Goal: Task Accomplishment & Management: Use online tool/utility

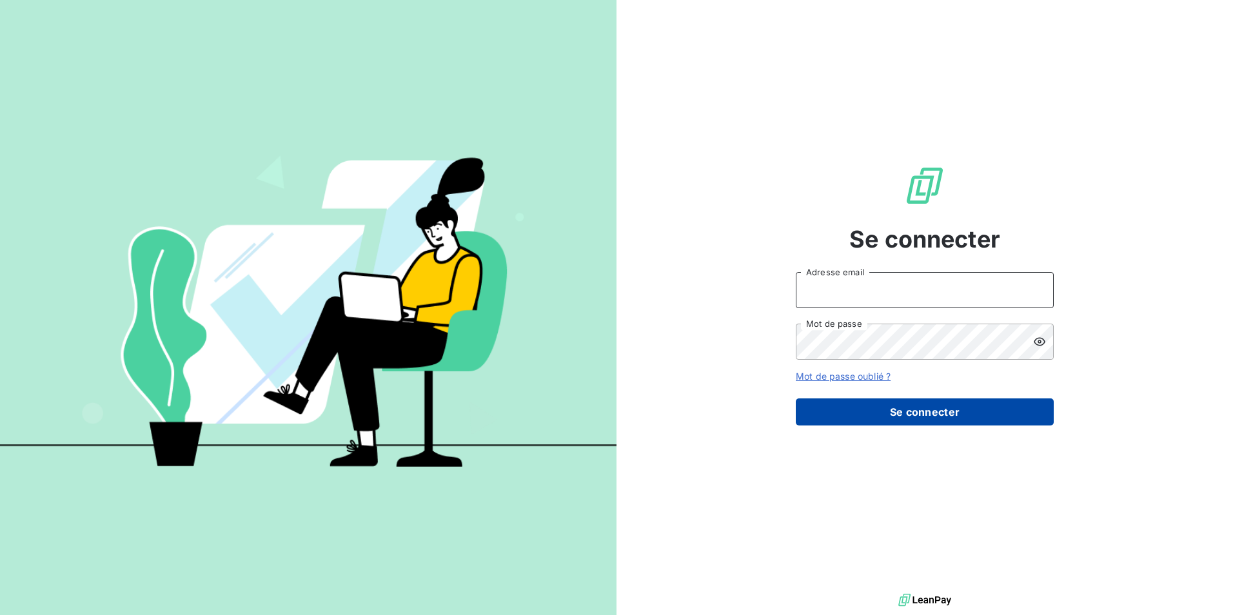
type input "[EMAIL_ADDRESS][DOMAIN_NAME]"
click at [877, 418] on button "Se connecter" at bounding box center [925, 412] width 258 height 27
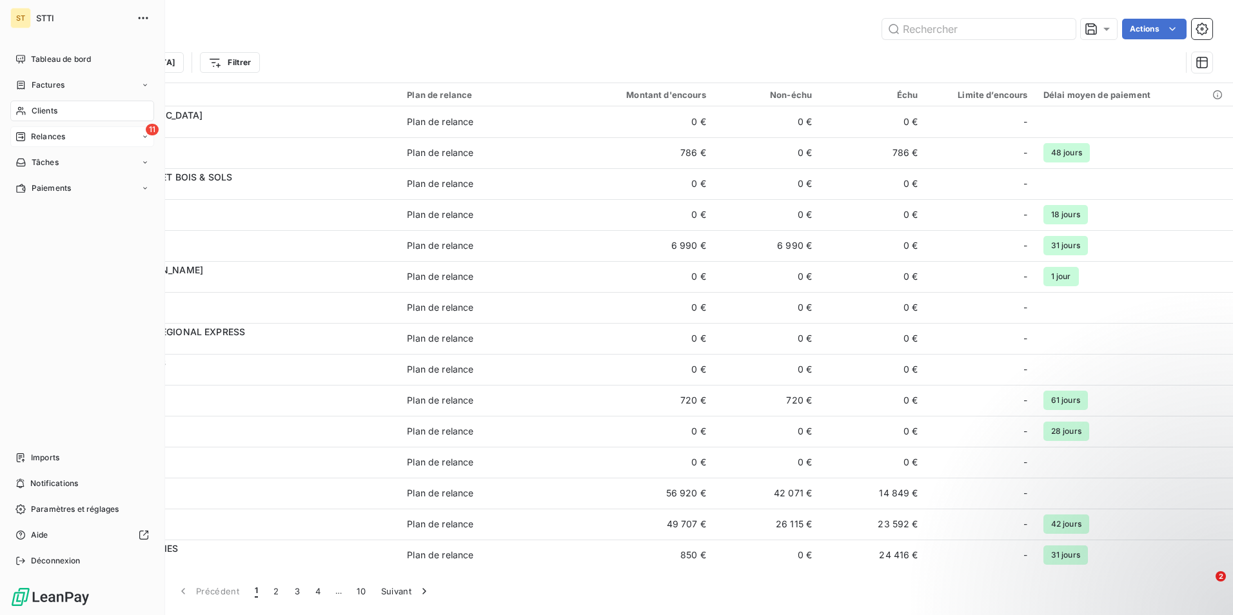
click at [66, 136] on div "11 Relances" at bounding box center [82, 136] width 144 height 21
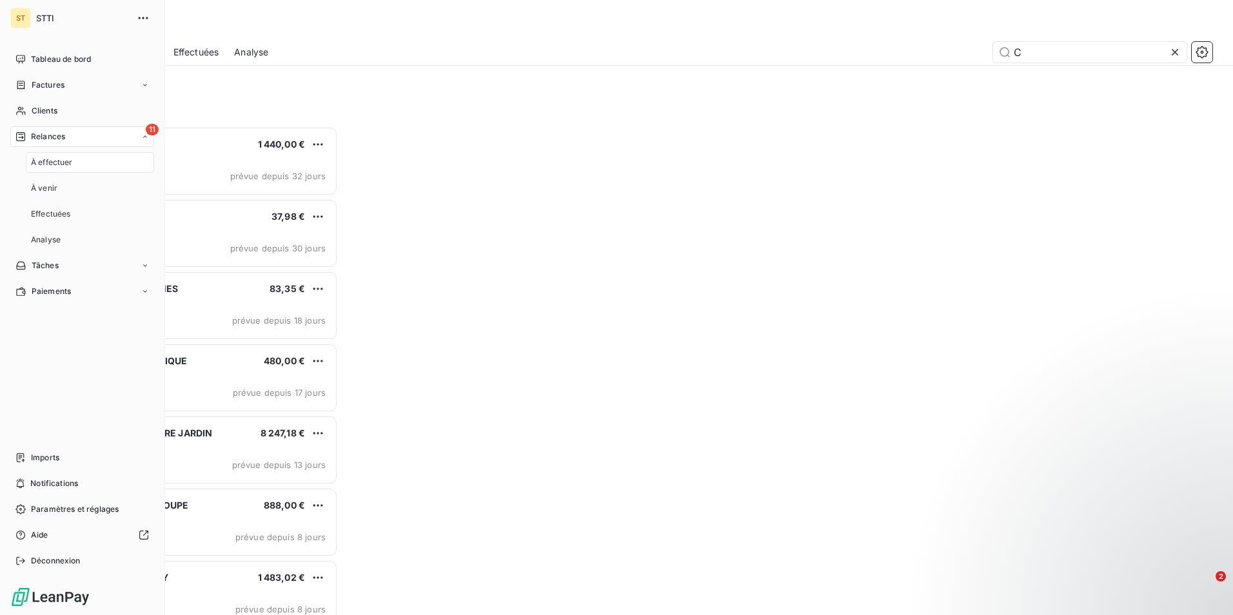
scroll to position [479, 266]
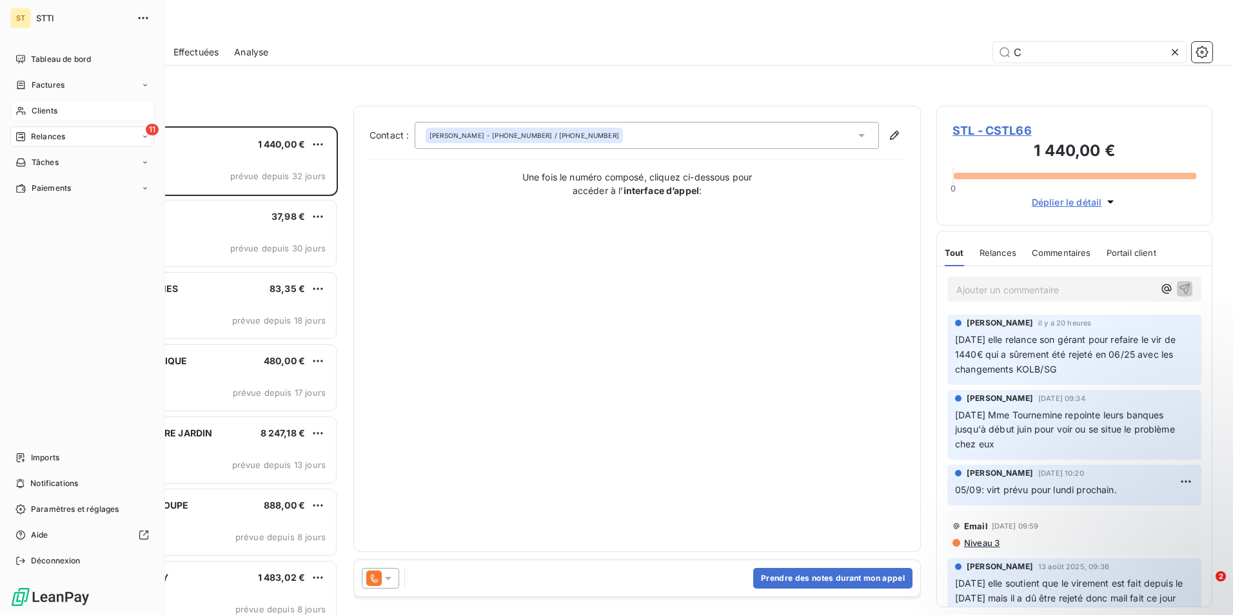
click at [63, 108] on div "Clients" at bounding box center [82, 111] width 144 height 21
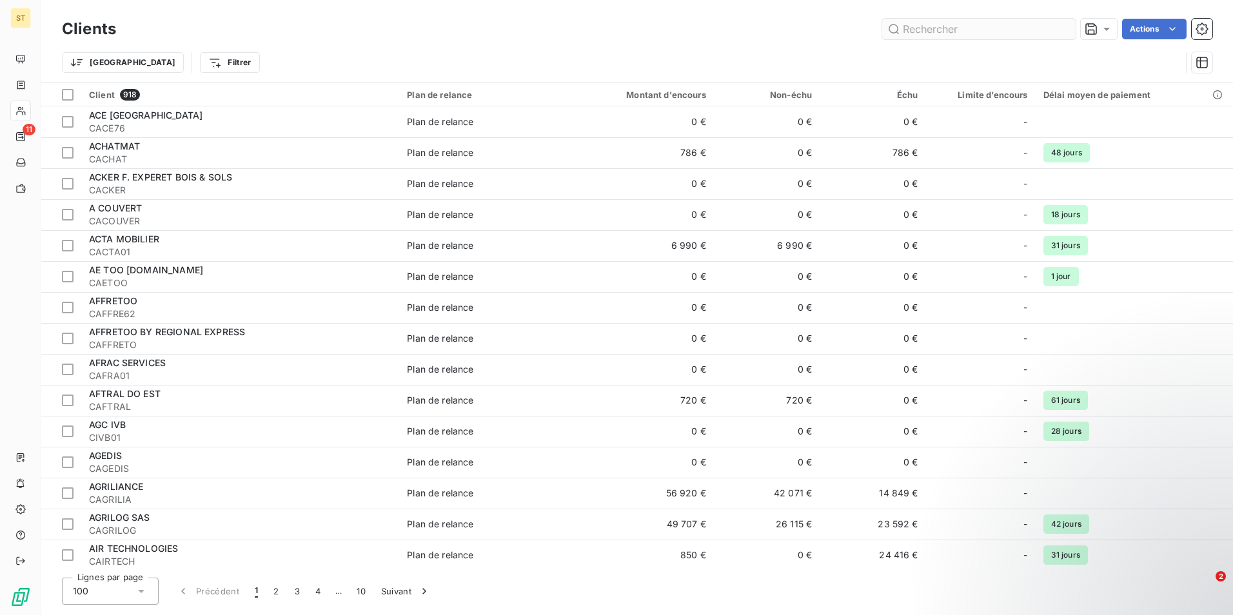
click at [942, 33] on input "text" at bounding box center [979, 29] width 194 height 21
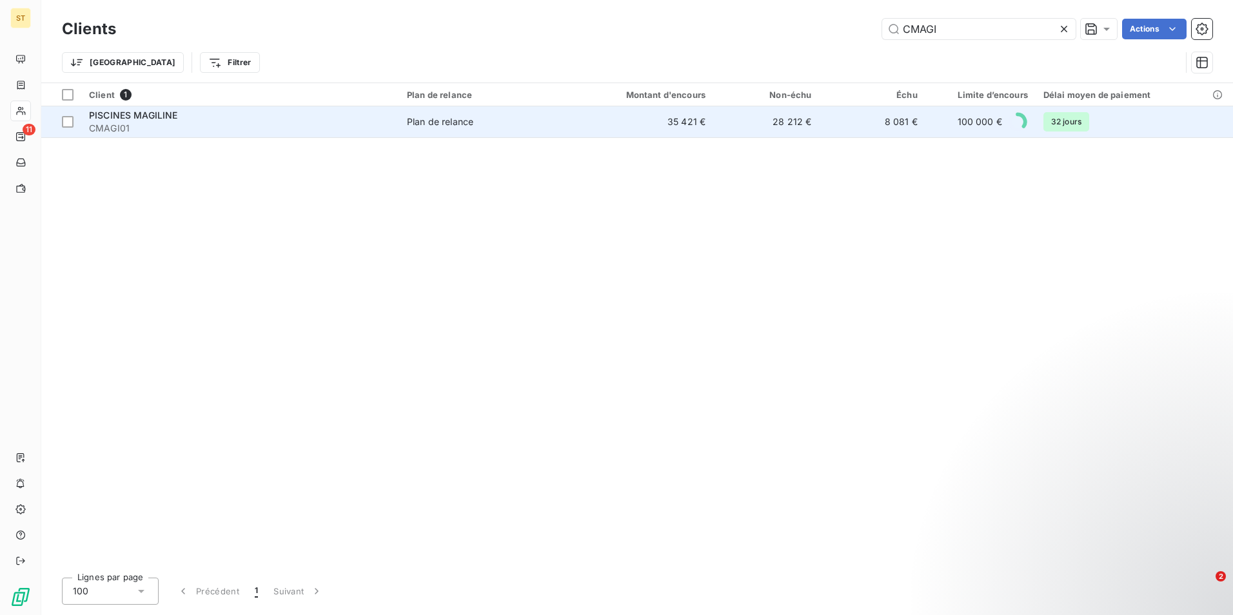
type input "CMAGI"
click at [317, 117] on div "PISCINES MAGILINE" at bounding box center [240, 115] width 303 height 13
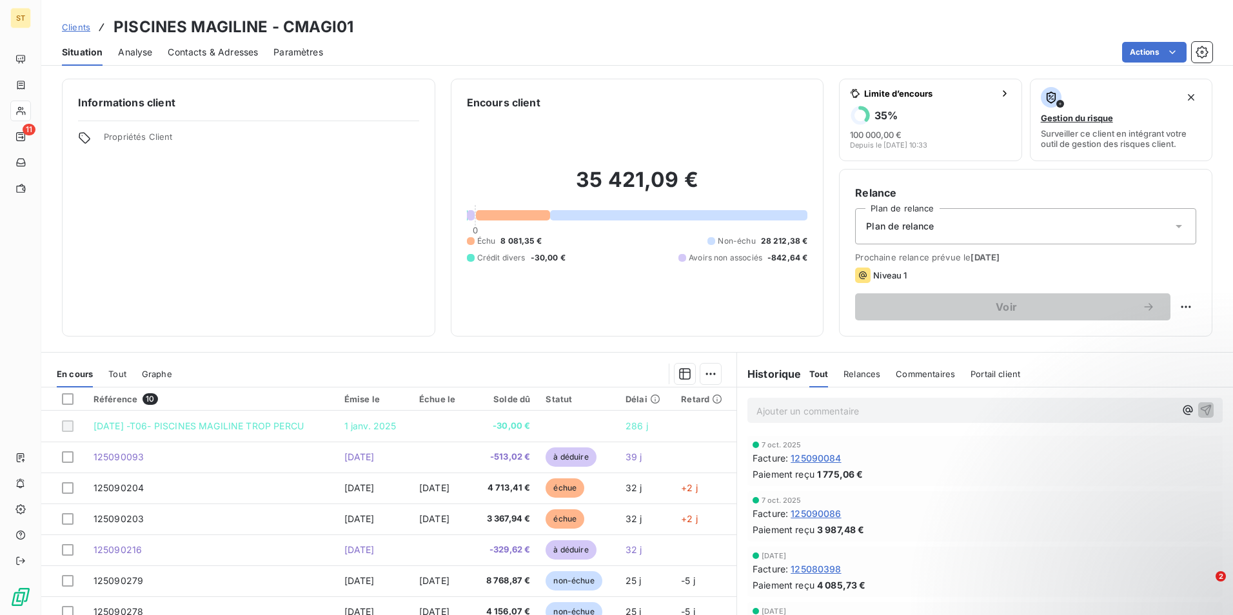
click at [212, 52] on span "Contacts & Adresses" at bounding box center [213, 52] width 90 height 13
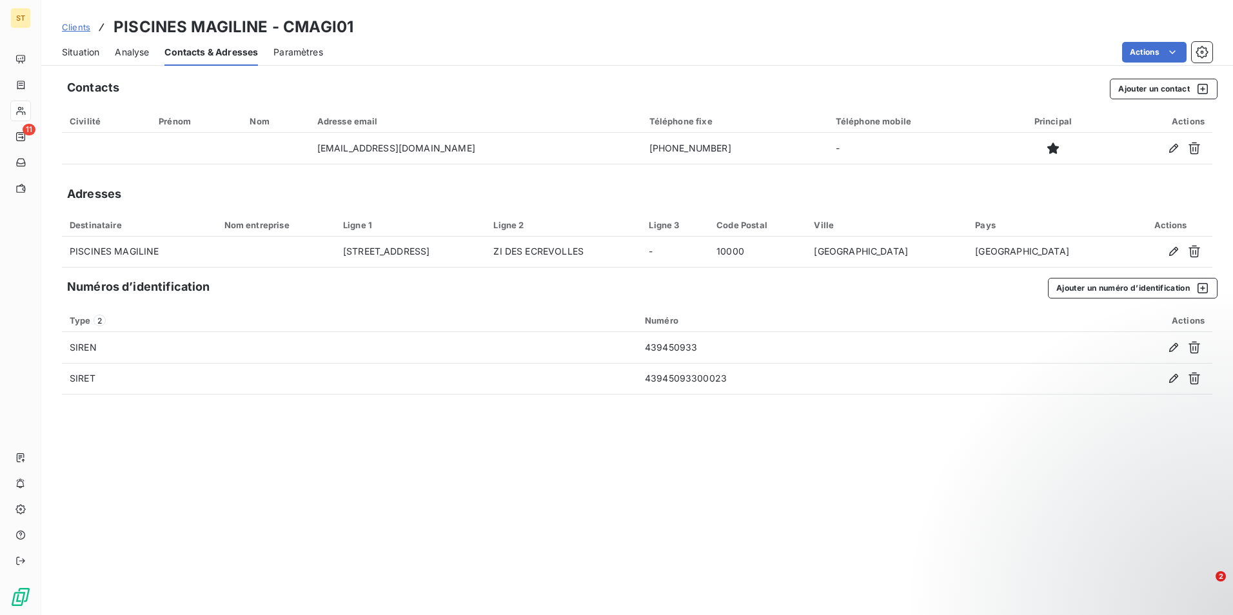
click at [86, 50] on span "Situation" at bounding box center [80, 52] width 37 height 13
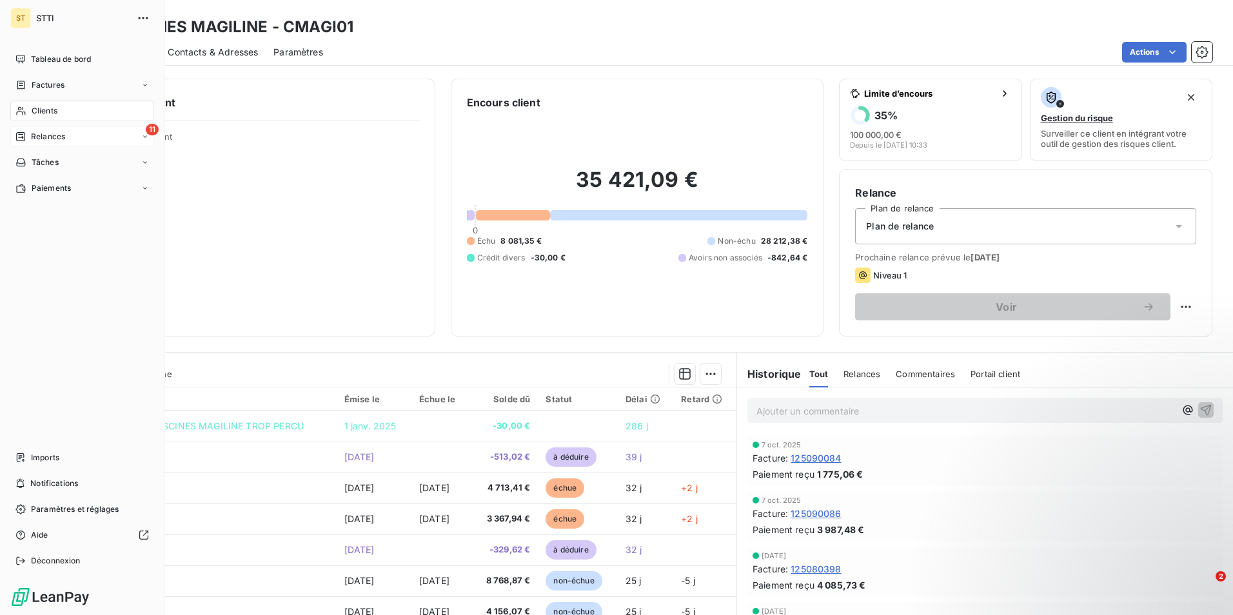
click at [57, 134] on span "Relances" at bounding box center [48, 137] width 34 height 12
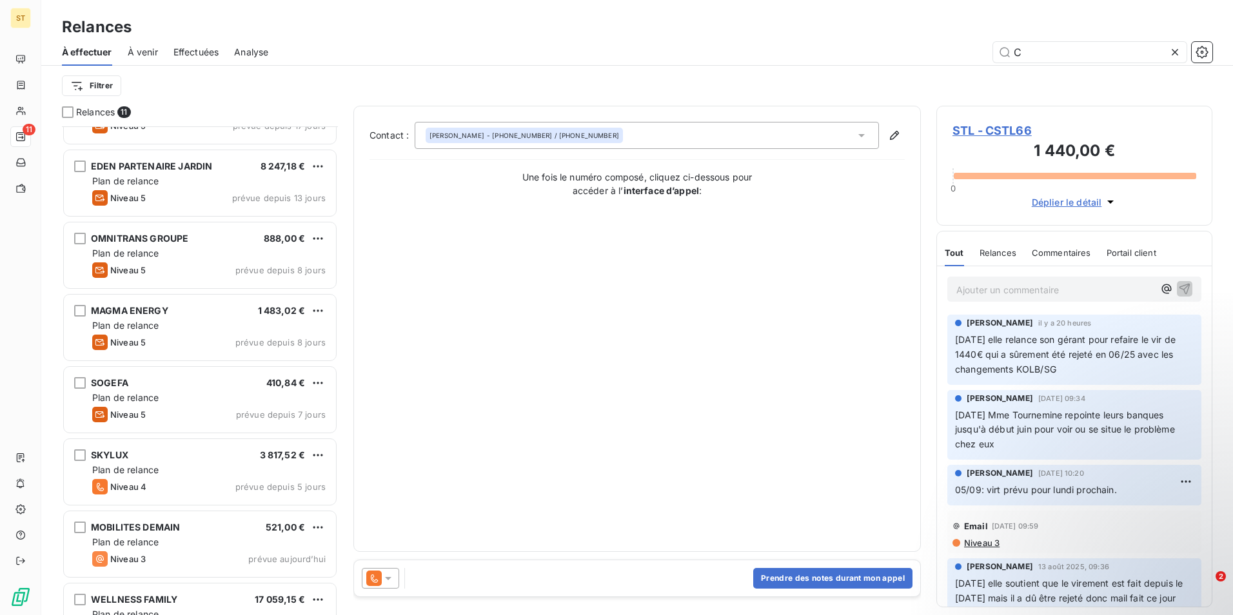
scroll to position [306, 0]
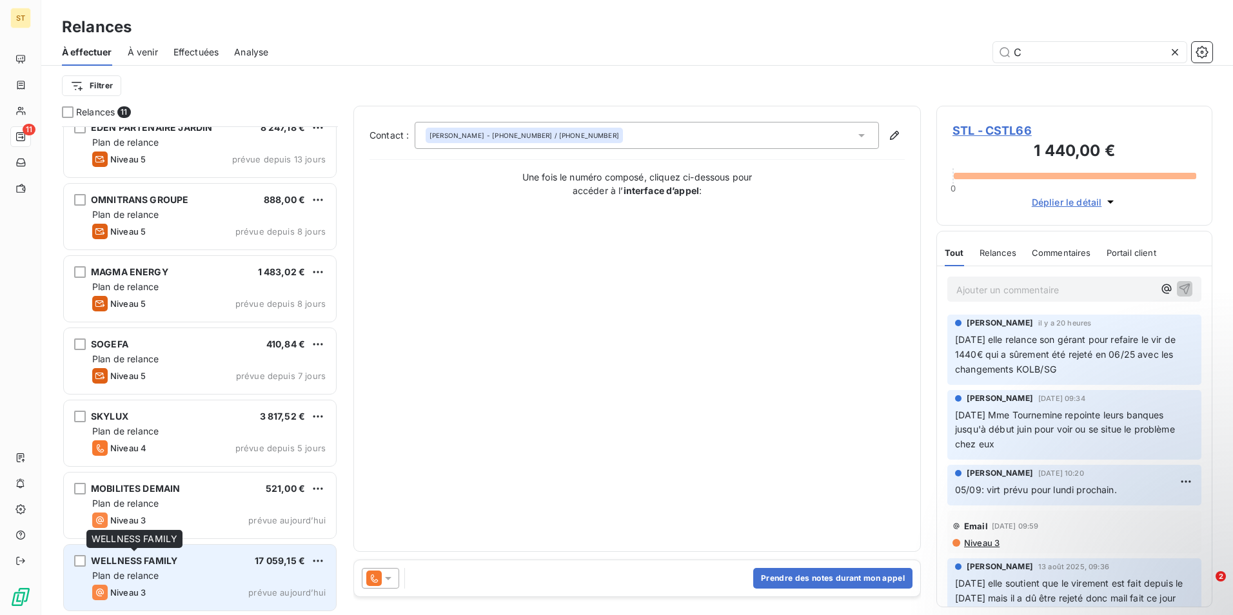
click at [149, 564] on span "WELLNESS FAMILY" at bounding box center [134, 560] width 86 height 11
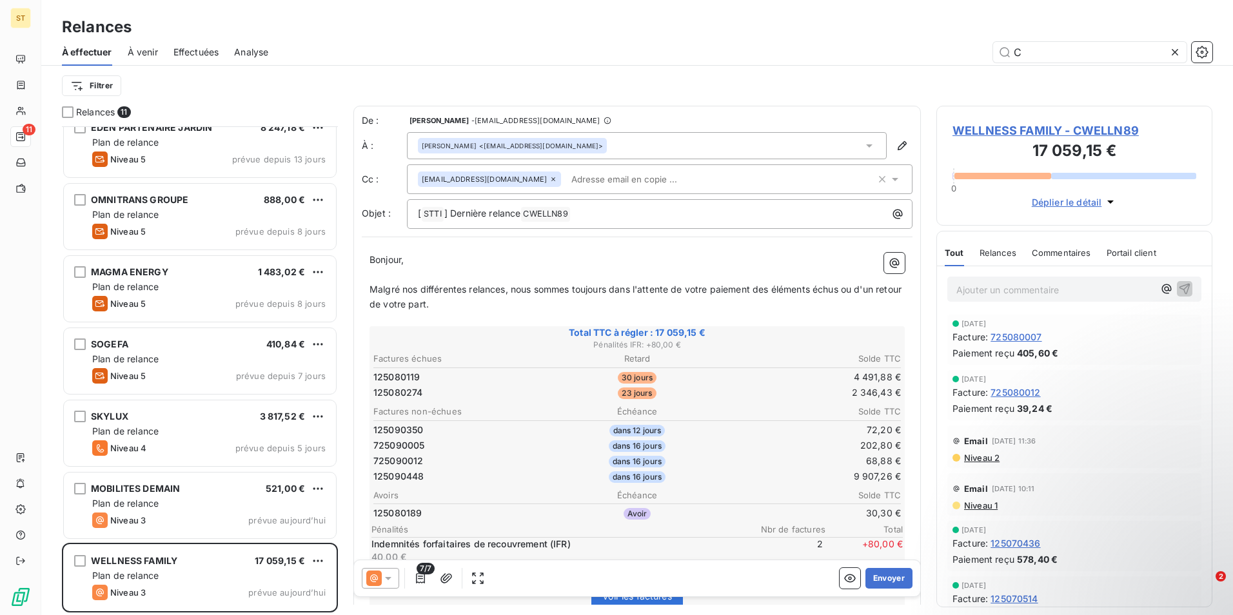
click at [1004, 130] on span "WELLNESS FAMILY - CWELLN89" at bounding box center [1075, 130] width 244 height 17
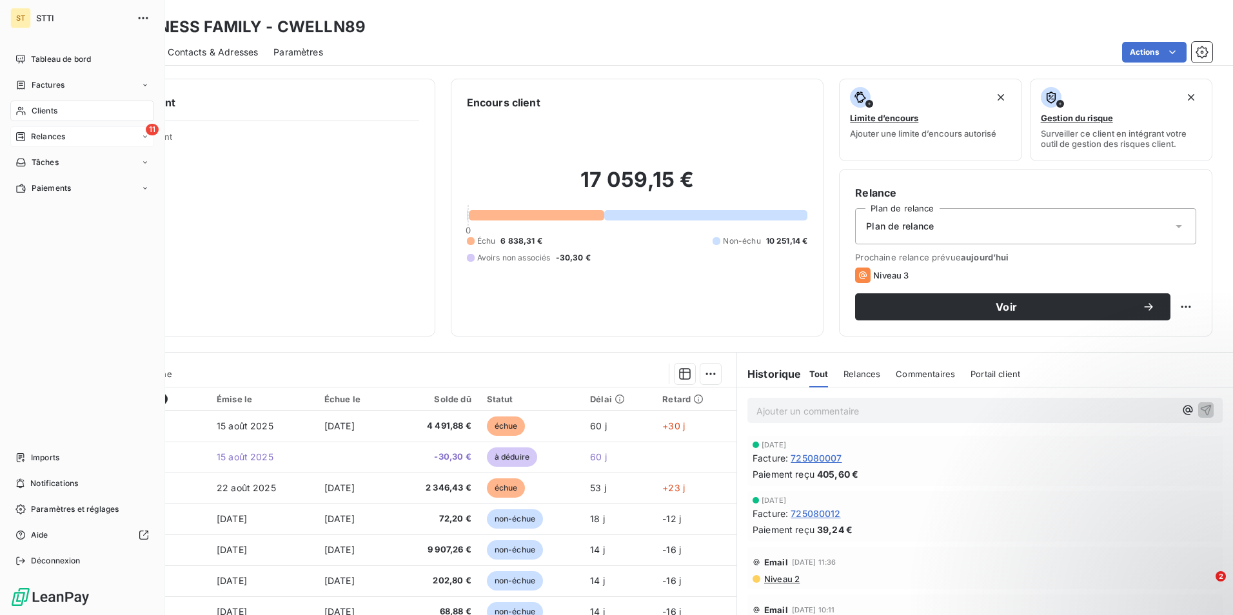
click at [59, 134] on span "Relances" at bounding box center [48, 137] width 34 height 12
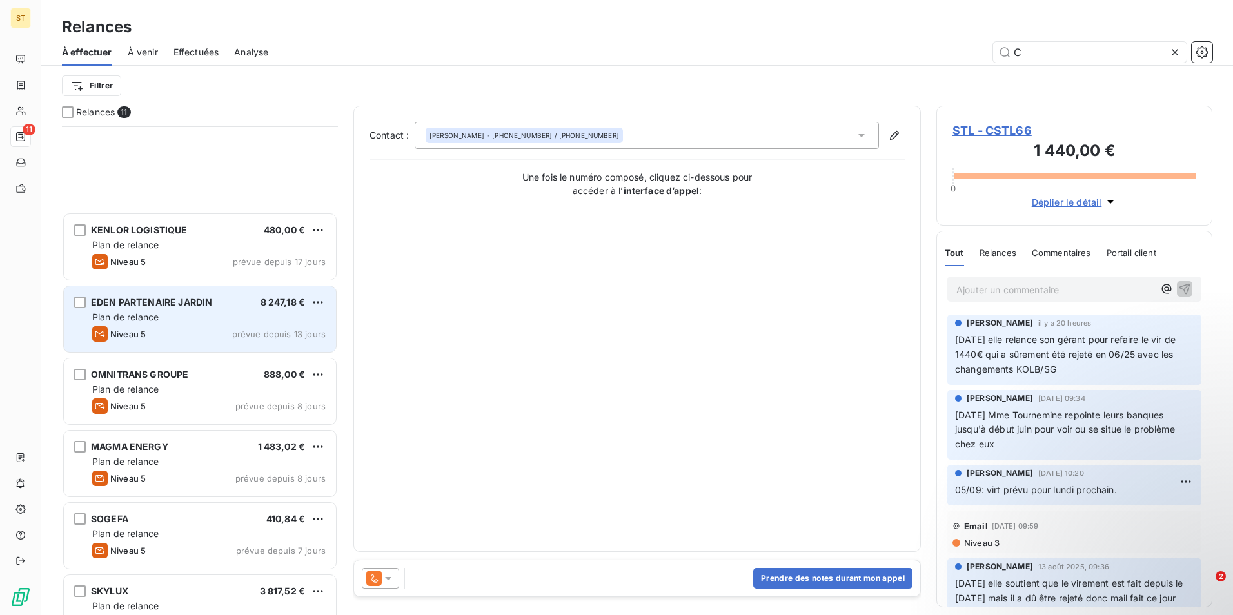
scroll to position [306, 0]
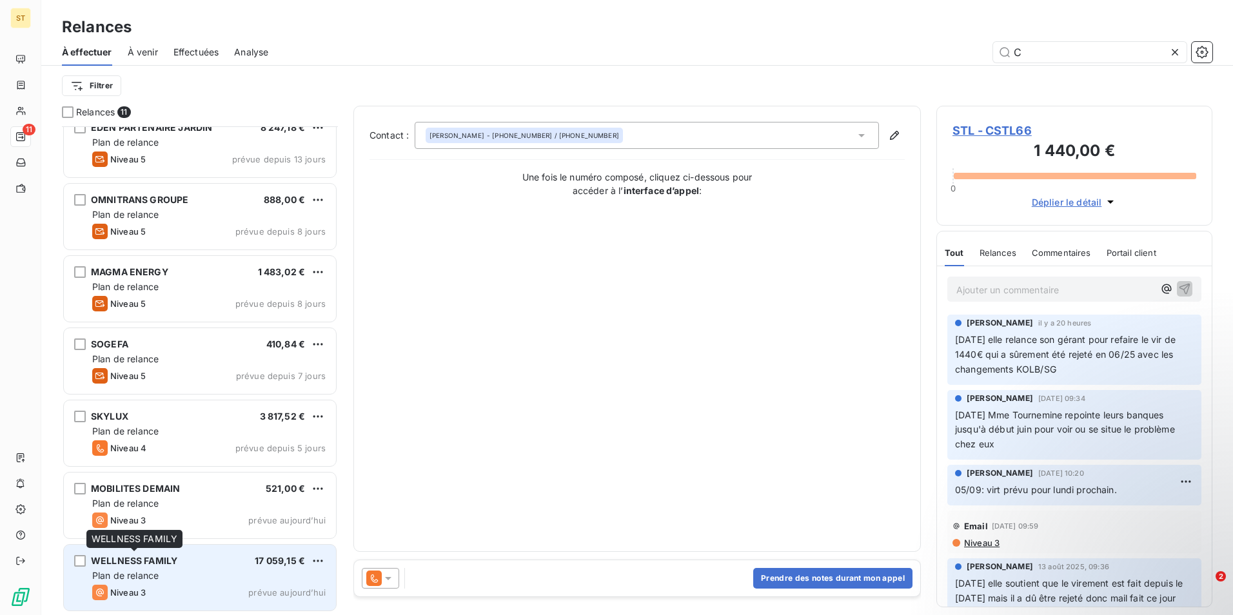
click at [161, 563] on span "WELLNESS FAMILY" at bounding box center [134, 560] width 86 height 11
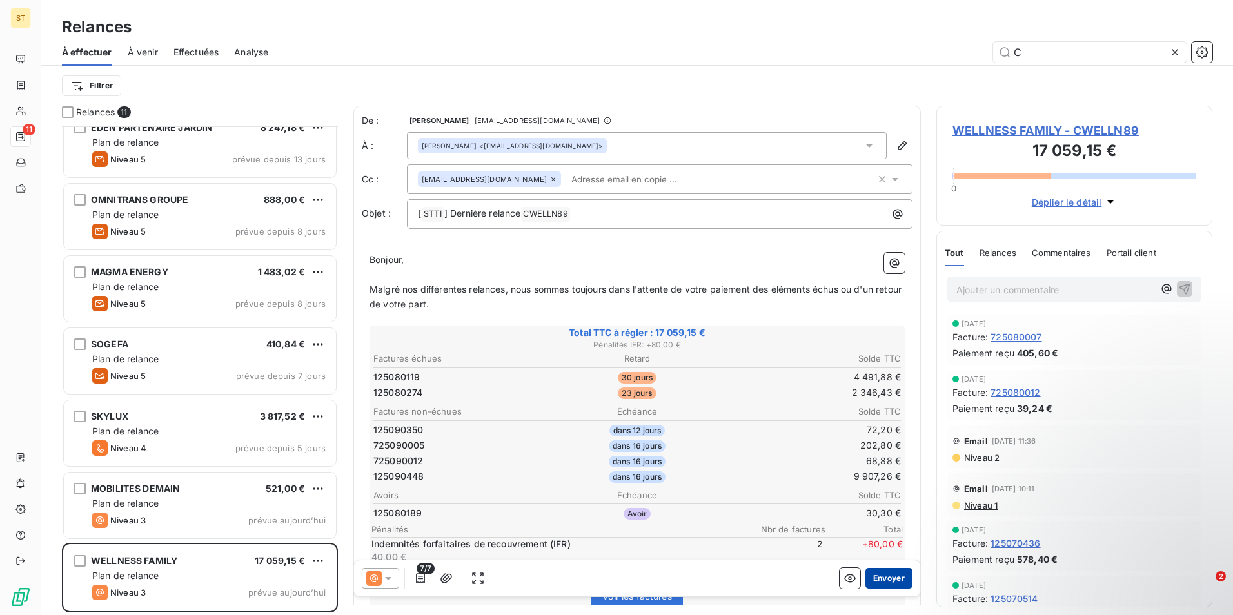
click at [881, 578] on button "Envoyer" at bounding box center [889, 578] width 47 height 21
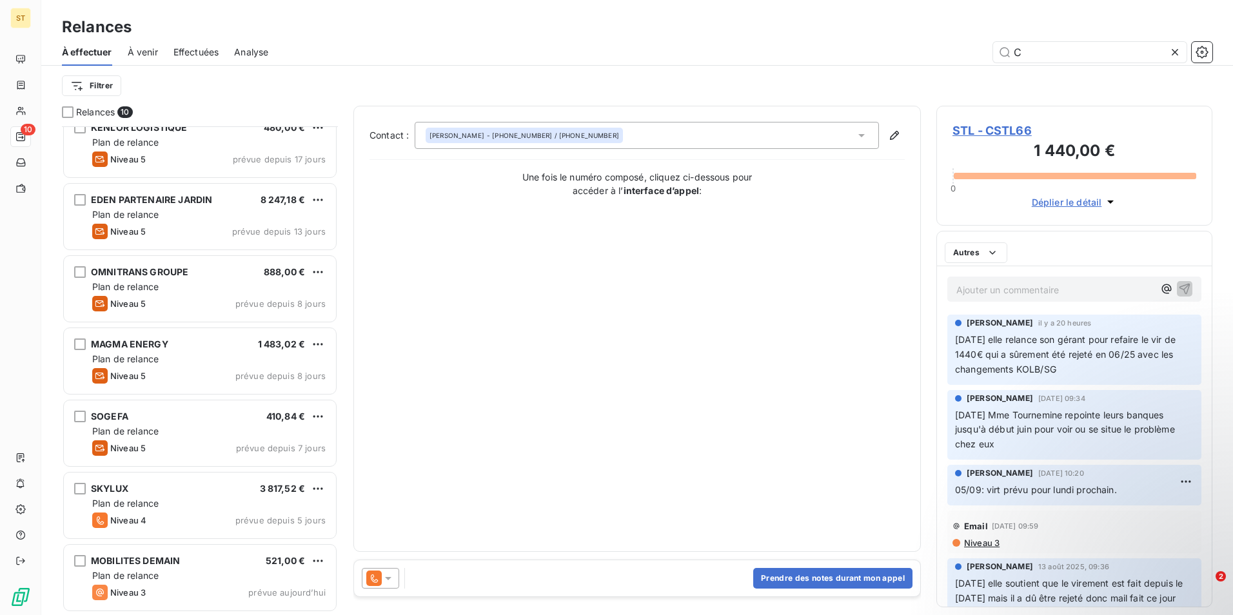
scroll to position [234, 0]
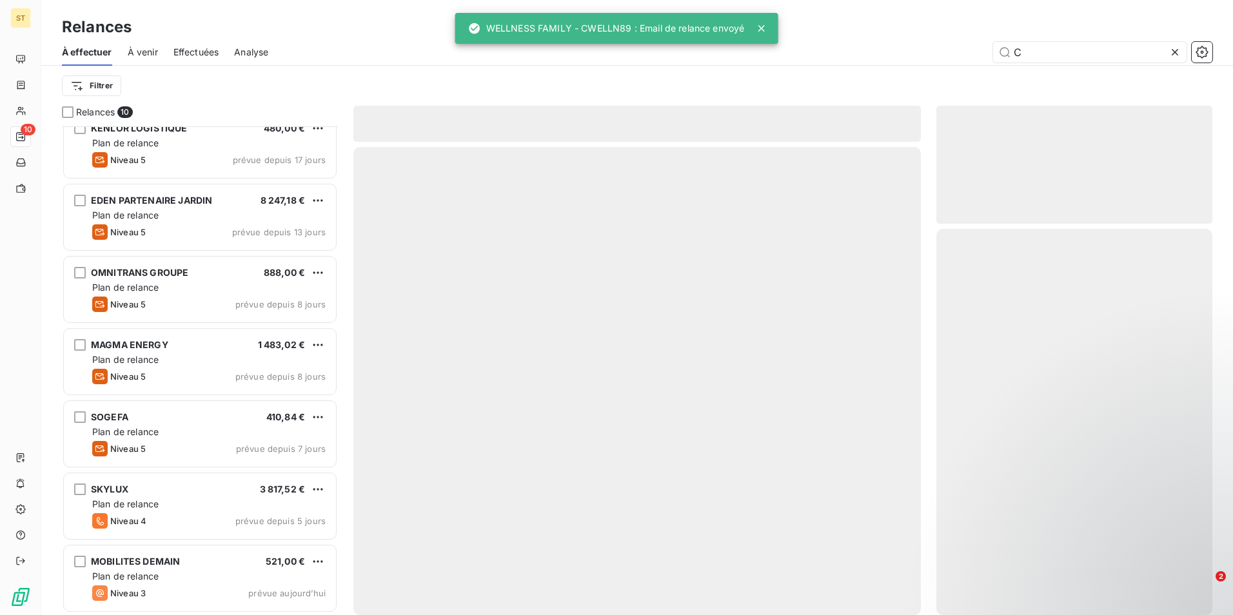
scroll to position [234, 0]
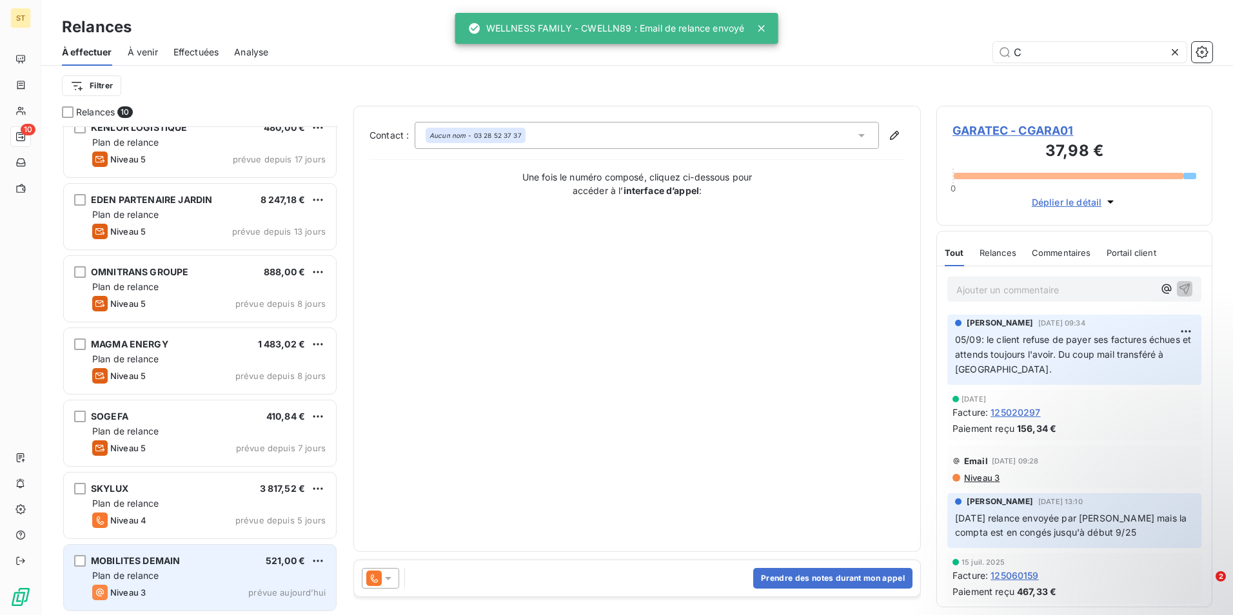
click at [137, 564] on span "MOBILITES DEMAIN" at bounding box center [135, 560] width 89 height 11
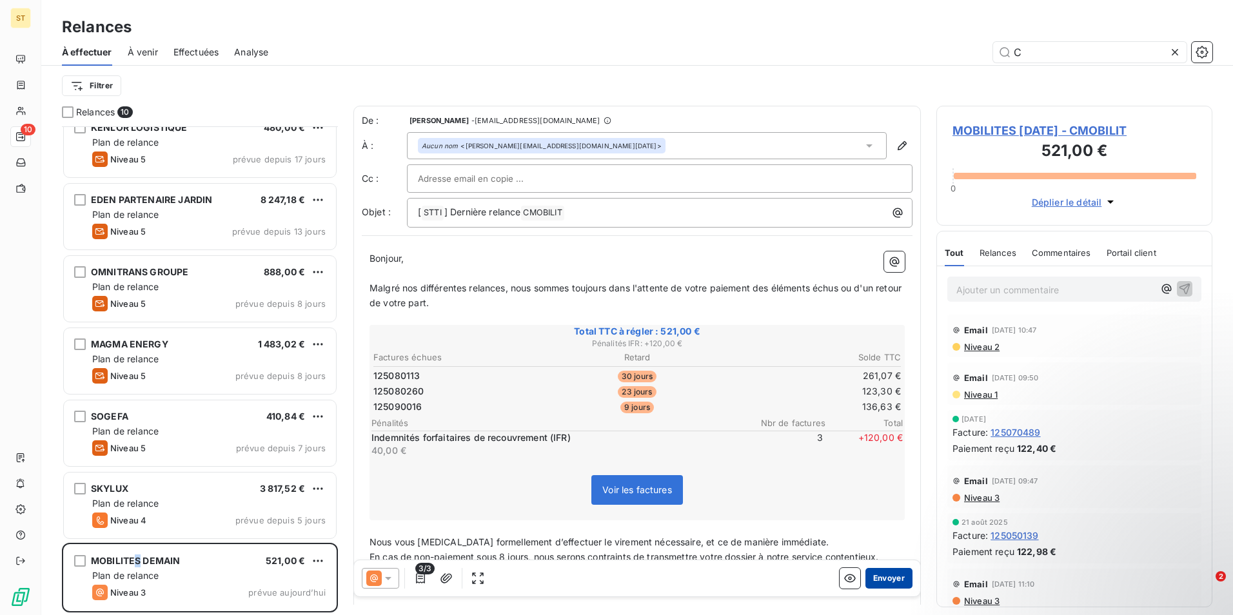
click at [879, 577] on button "Envoyer" at bounding box center [889, 578] width 47 height 21
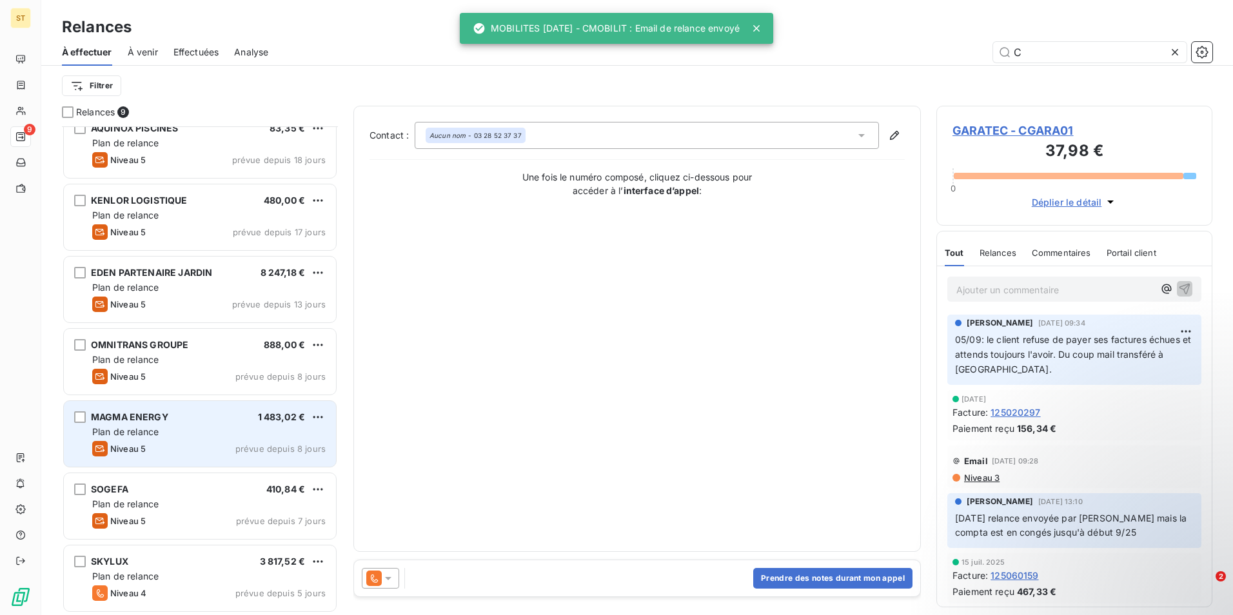
scroll to position [162, 0]
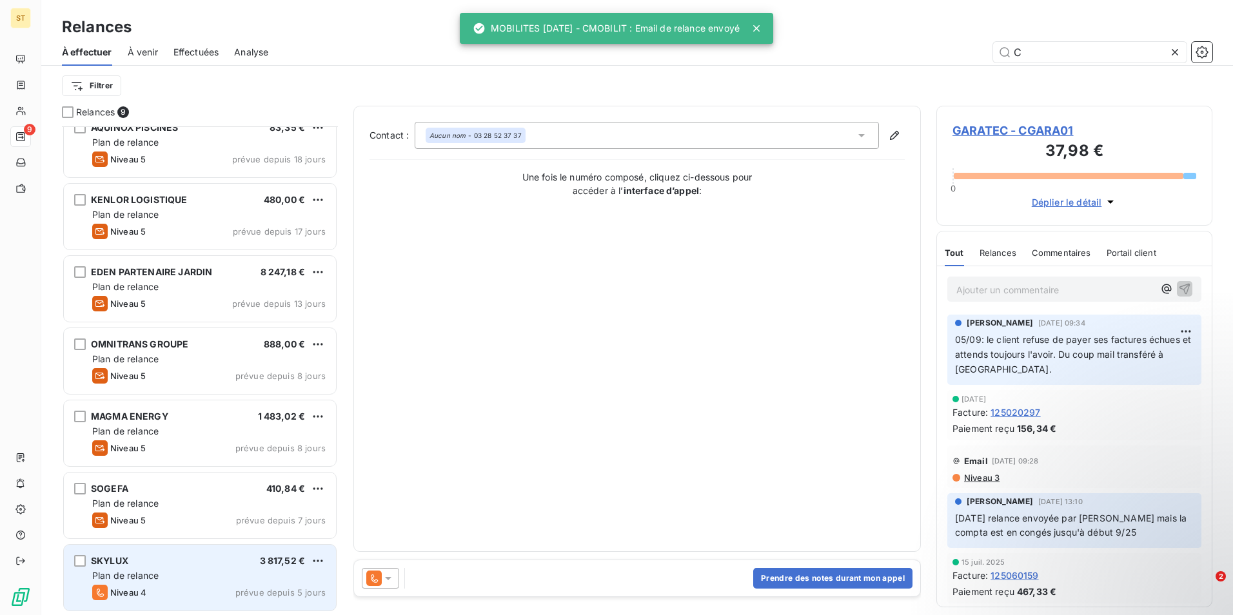
click at [119, 570] on span "Plan de relance" at bounding box center [125, 575] width 66 height 11
